Goal: Information Seeking & Learning: Learn about a topic

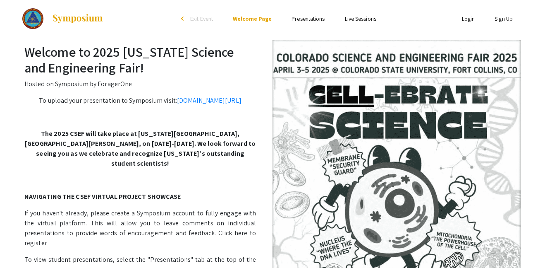
click at [183, 20] on div "arrow_back_ios" at bounding box center [183, 18] width 5 height 5
click at [321, 20] on link "Presentations" at bounding box center [308, 18] width 33 height 7
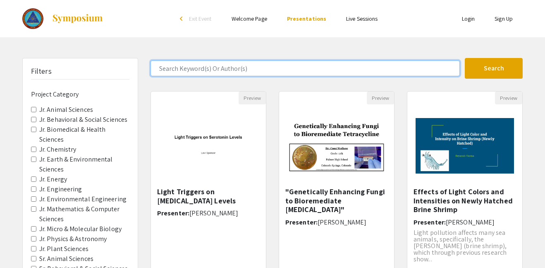
click at [423, 72] on input "Search Keyword(s) Or Author(s)" at bounding box center [305, 68] width 309 height 16
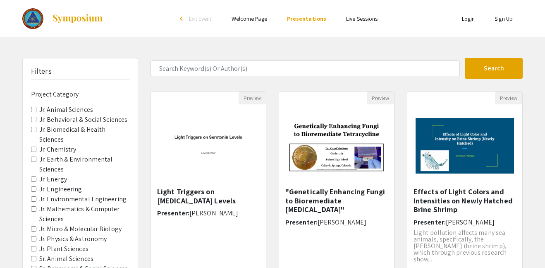
click at [290, 45] on div "Skip navigation arrow_back_ios Exit Event Welcome Page Presentations Live Sessi…" at bounding box center [272, 257] width 545 height 515
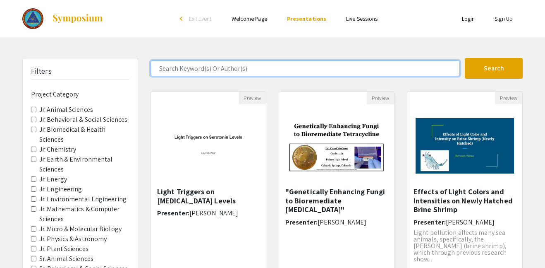
click at [205, 69] on input "Search Keyword(s) Or Author(s)" at bounding box center [305, 68] width 309 height 16
click at [465, 58] on button "Search" at bounding box center [494, 68] width 58 height 21
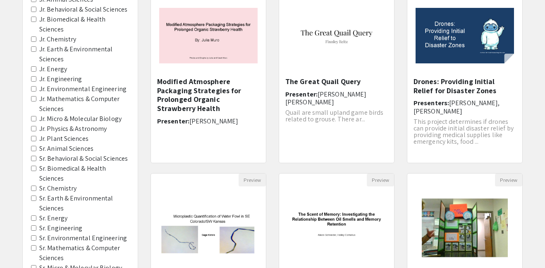
scroll to position [110, 0]
click at [33, 99] on Sciences "Jr. Mathematics & Computer Sciences" at bounding box center [33, 98] width 5 height 5
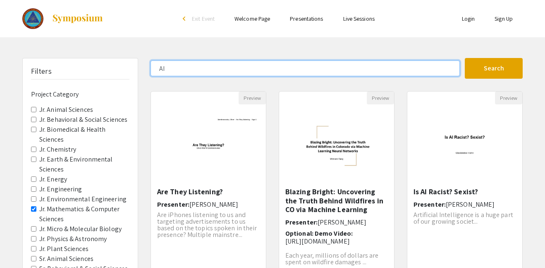
click at [264, 67] on input "AI" at bounding box center [305, 68] width 309 height 16
type input "A"
click at [465, 58] on button "Search" at bounding box center [494, 68] width 58 height 21
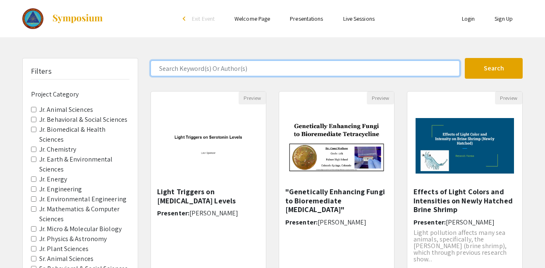
scroll to position [93, 0]
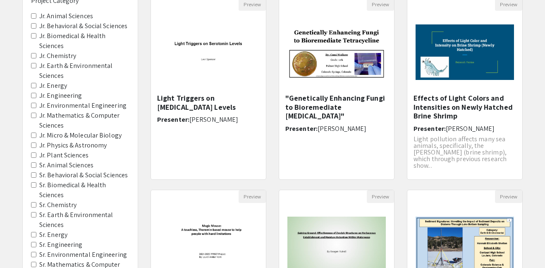
click at [34, 117] on span "Jr. Mathematics & Computer Sciences" at bounding box center [80, 120] width 98 height 20
click at [50, 117] on label "Jr. Mathematics & Computer Sciences" at bounding box center [84, 120] width 90 height 20
click at [36, 117] on Sciences "Jr. Mathematics & Computer Sciences" at bounding box center [33, 114] width 5 height 5
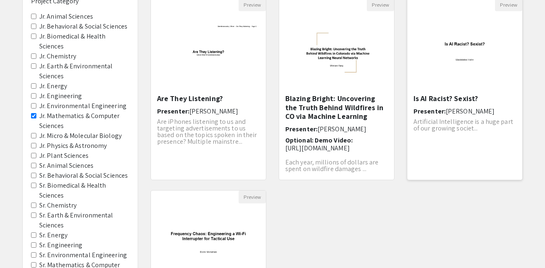
scroll to position [93, 0]
click at [475, 133] on div "Is AI Racist? Sexist? Presenter: [PERSON_NAME] Artificial Intelligence is a hug…" at bounding box center [465, 134] width 103 height 80
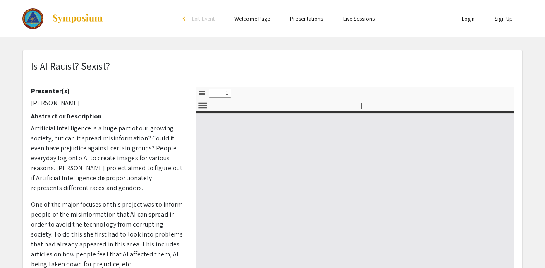
select select "custom"
type input "0"
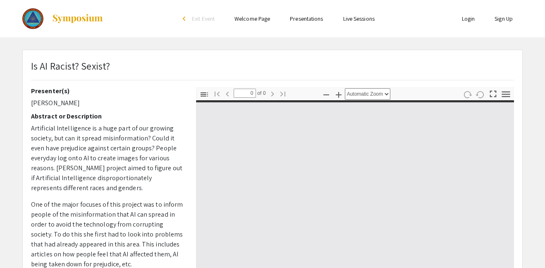
select select "custom"
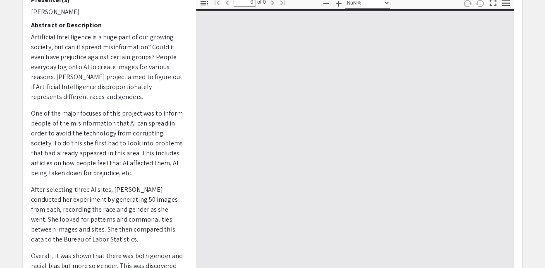
scroll to position [95, 0]
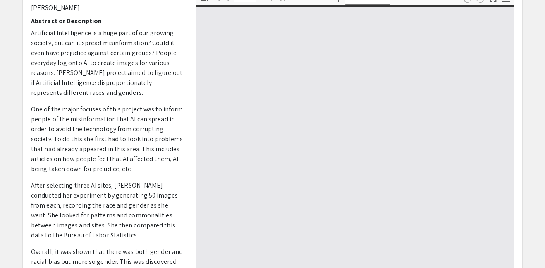
type input "1"
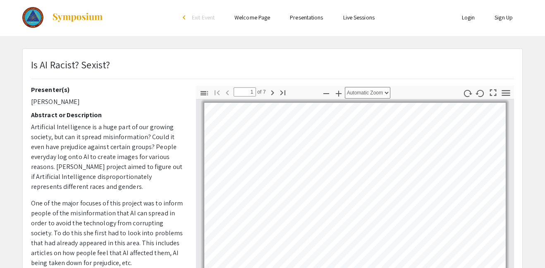
scroll to position [2, 0]
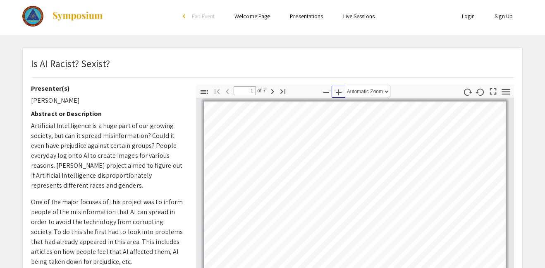
click at [335, 94] on icon "button" at bounding box center [339, 92] width 10 height 10
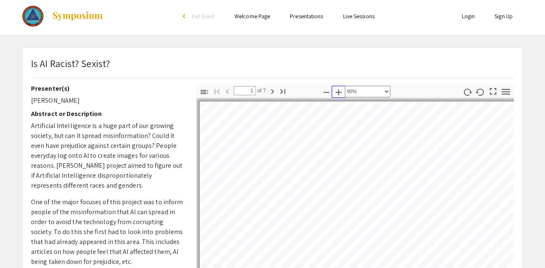
scroll to position [0, 0]
click at [335, 94] on icon "button" at bounding box center [339, 92] width 10 height 10
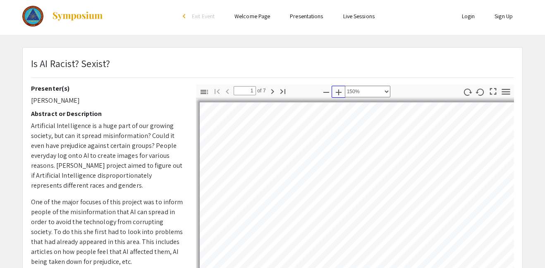
click at [335, 94] on icon "button" at bounding box center [339, 92] width 10 height 10
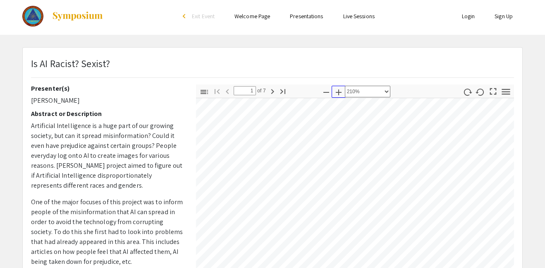
scroll to position [127, 323]
click at [325, 88] on icon "button" at bounding box center [326, 92] width 10 height 10
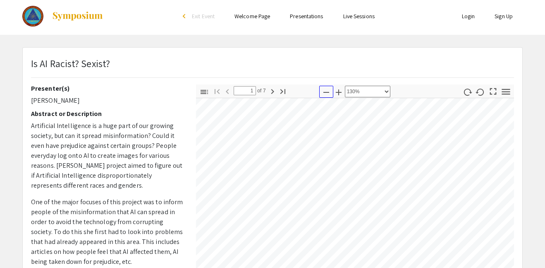
click at [325, 88] on icon "button" at bounding box center [326, 92] width 10 height 10
select select "custom"
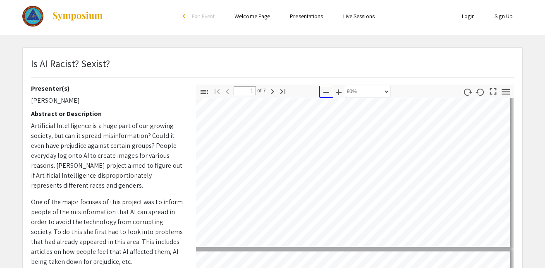
click at [325, 88] on icon "button" at bounding box center [326, 92] width 10 height 10
type input "1"
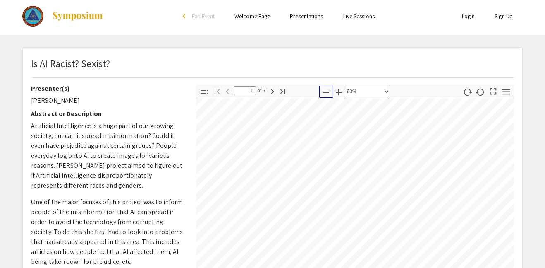
click at [325, 88] on icon "button" at bounding box center [326, 92] width 10 height 10
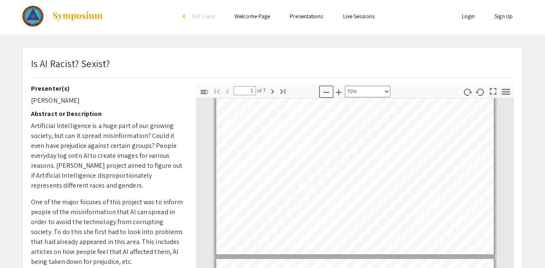
scroll to position [4, 0]
click at [325, 88] on icon "button" at bounding box center [326, 92] width 10 height 10
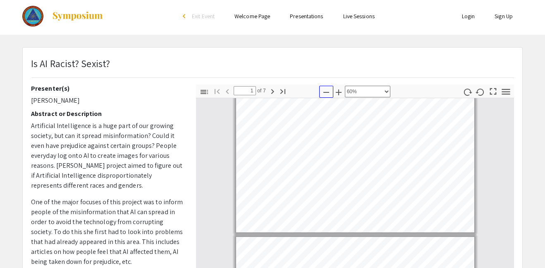
click at [325, 88] on icon "button" at bounding box center [326, 92] width 10 height 10
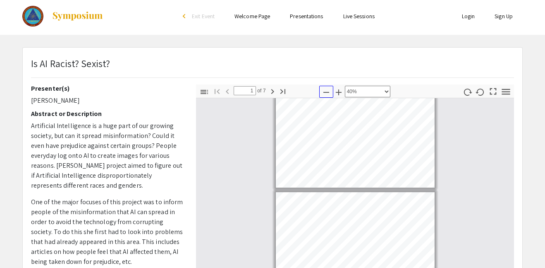
click at [325, 88] on icon "button" at bounding box center [326, 92] width 10 height 10
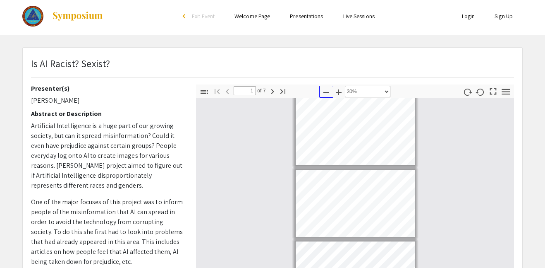
click at [325, 88] on icon "button" at bounding box center [326, 92] width 10 height 10
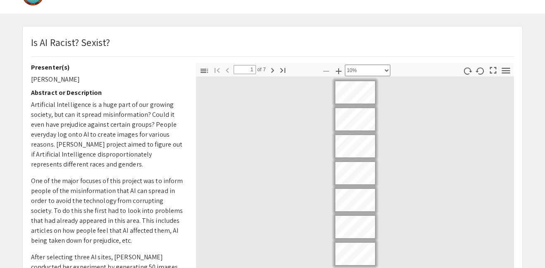
scroll to position [0, 0]
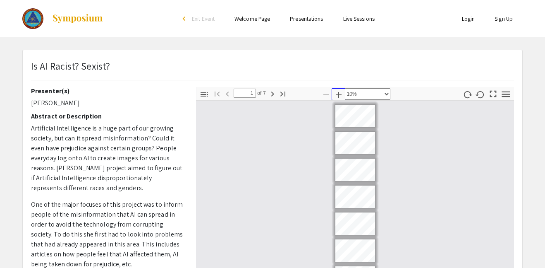
click at [340, 95] on icon "button" at bounding box center [339, 95] width 10 height 10
select select "custom"
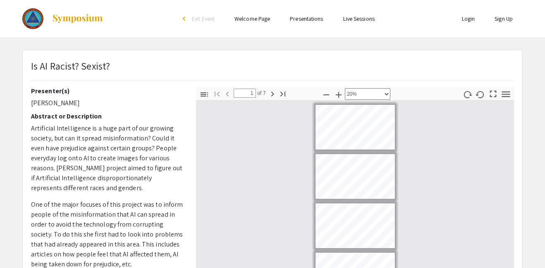
click at [340, 95] on div "Skip navigation arrow_back_ios Exit Event Welcome Page Presentations Live Sessi…" at bounding box center [272, 240] width 545 height 480
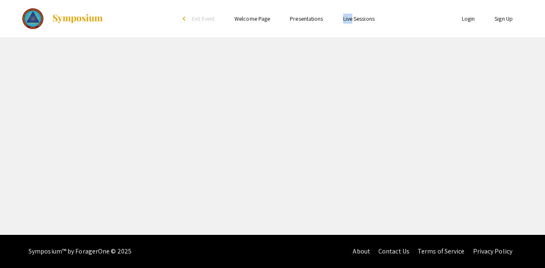
select select "custom"
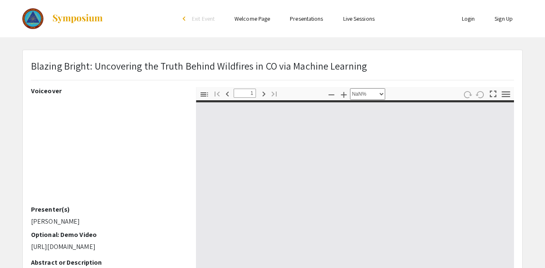
type input "0"
select select "custom"
type input "1"
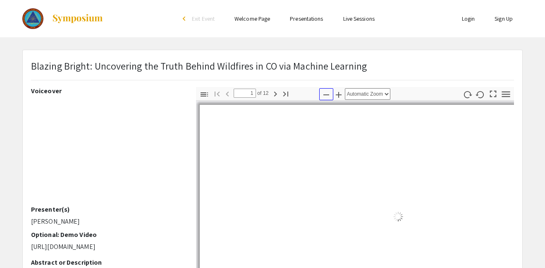
click at [327, 93] on icon "button" at bounding box center [326, 95] width 10 height 10
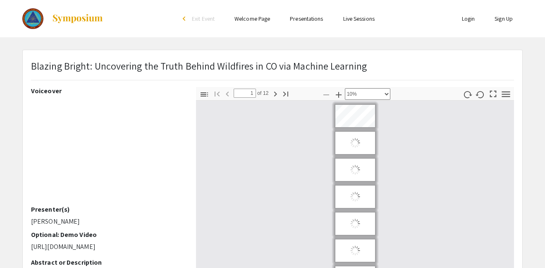
scroll to position [4, 0]
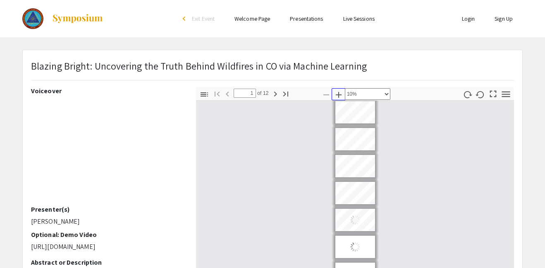
click at [341, 93] on icon "button" at bounding box center [339, 95] width 10 height 10
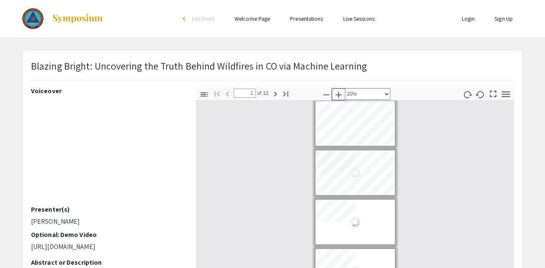
click at [341, 93] on icon "button" at bounding box center [339, 95] width 10 height 10
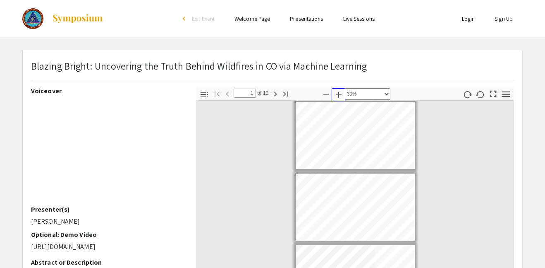
click at [341, 93] on icon "button" at bounding box center [339, 95] width 10 height 10
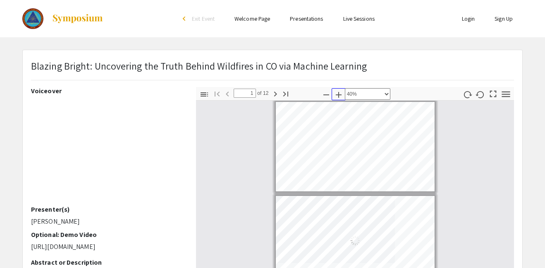
click at [341, 93] on icon "button" at bounding box center [339, 95] width 10 height 10
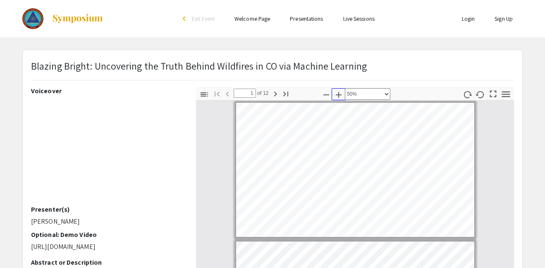
click at [341, 93] on icon "button" at bounding box center [339, 95] width 10 height 10
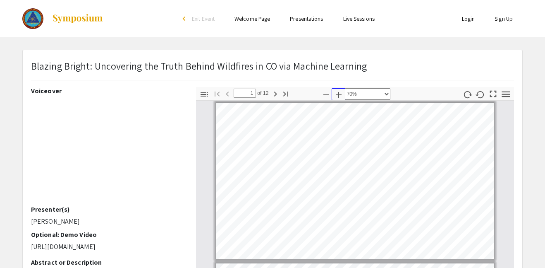
scroll to position [1, 0]
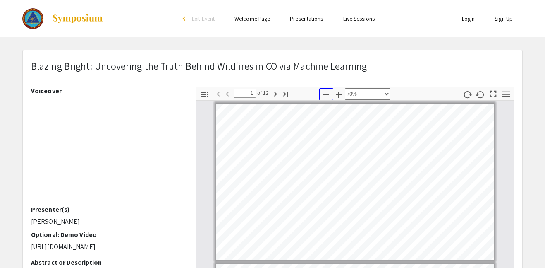
click at [326, 93] on icon "button" at bounding box center [326, 95] width 10 height 10
select select "custom"
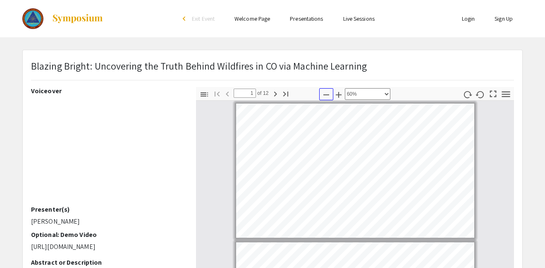
scroll to position [0, 0]
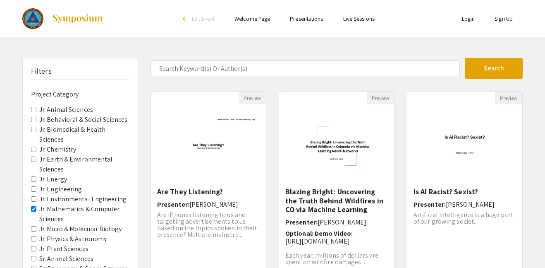
scroll to position [93, 0]
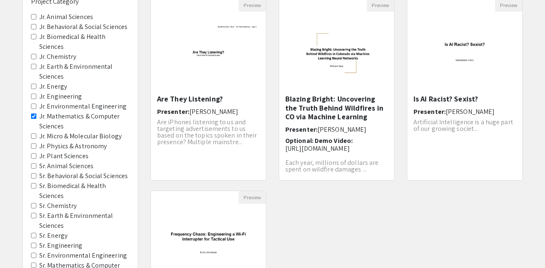
click at [98, 128] on label "Jr. Mathematics & Computer Sciences" at bounding box center [84, 121] width 90 height 20
click at [36, 119] on Sciences "Jr. Mathematics & Computer Sciences" at bounding box center [33, 115] width 5 height 5
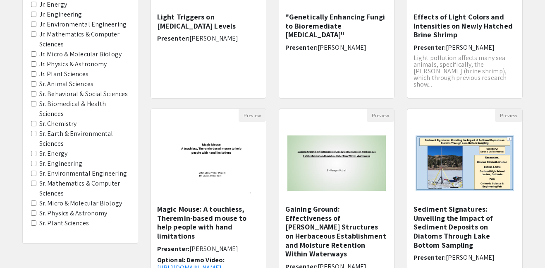
scroll to position [176, 0]
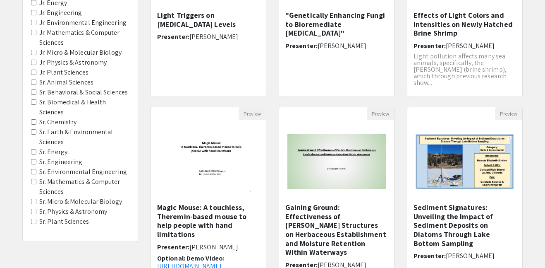
click at [70, 33] on label "Jr. Mathematics & Computer Sciences" at bounding box center [84, 38] width 90 height 20
click at [36, 33] on Sciences "Jr. Mathematics & Computer Sciences" at bounding box center [33, 32] width 5 height 5
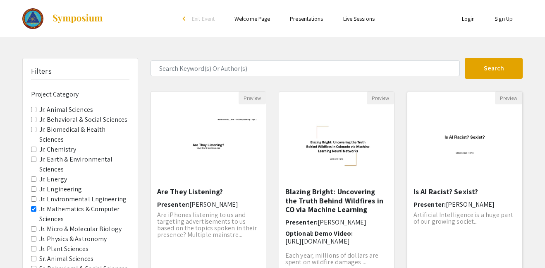
click at [488, 234] on div "Is AI Racist? Sexist? Presenter: [PERSON_NAME] Artificial Intelligence is a hug…" at bounding box center [465, 227] width 103 height 80
select select "custom"
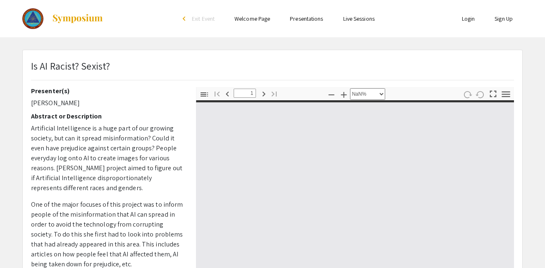
type input "0"
select select "auto"
type input "1"
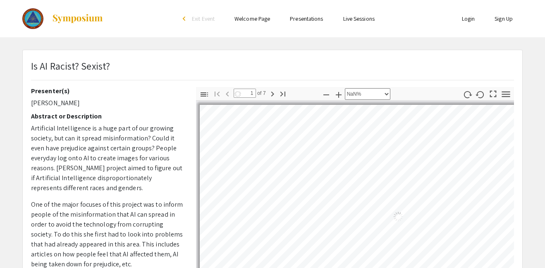
scroll to position [3, 0]
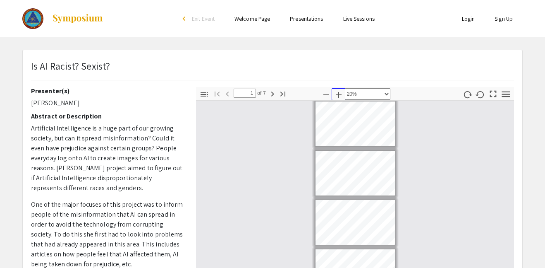
click at [340, 96] on icon "button" at bounding box center [339, 95] width 6 height 6
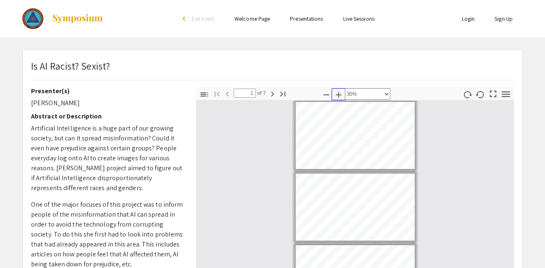
click at [340, 96] on icon "button" at bounding box center [339, 95] width 10 height 10
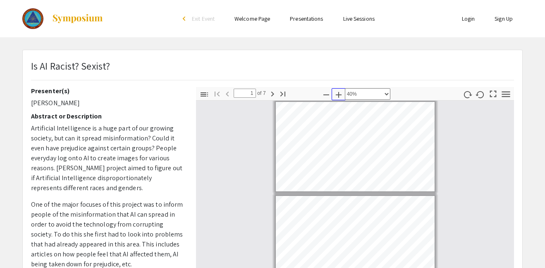
click at [340, 96] on icon "button" at bounding box center [339, 95] width 10 height 10
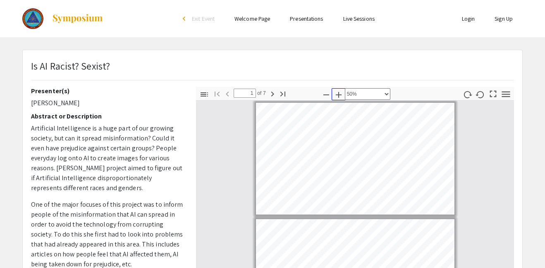
click at [339, 95] on icon "button" at bounding box center [339, 95] width 6 height 6
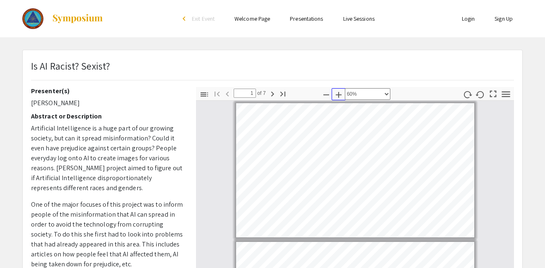
click at [339, 95] on icon "button" at bounding box center [339, 95] width 6 height 6
select select "custom"
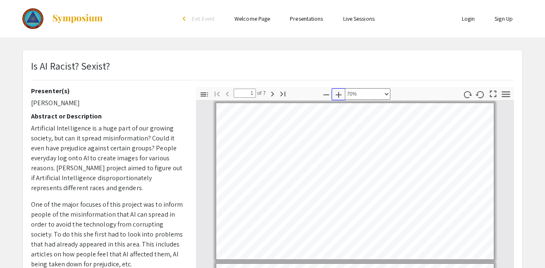
scroll to position [1, 0]
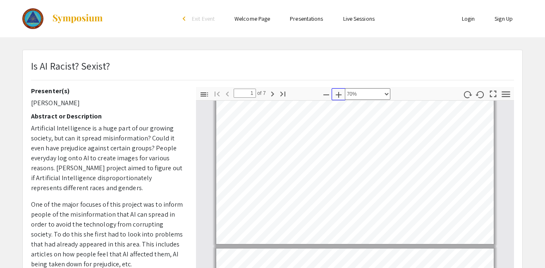
type input "2"
select select "custom"
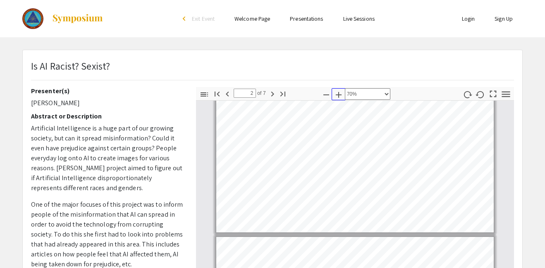
scroll to position [29, 0]
